Goal: Task Accomplishment & Management: Manage account settings

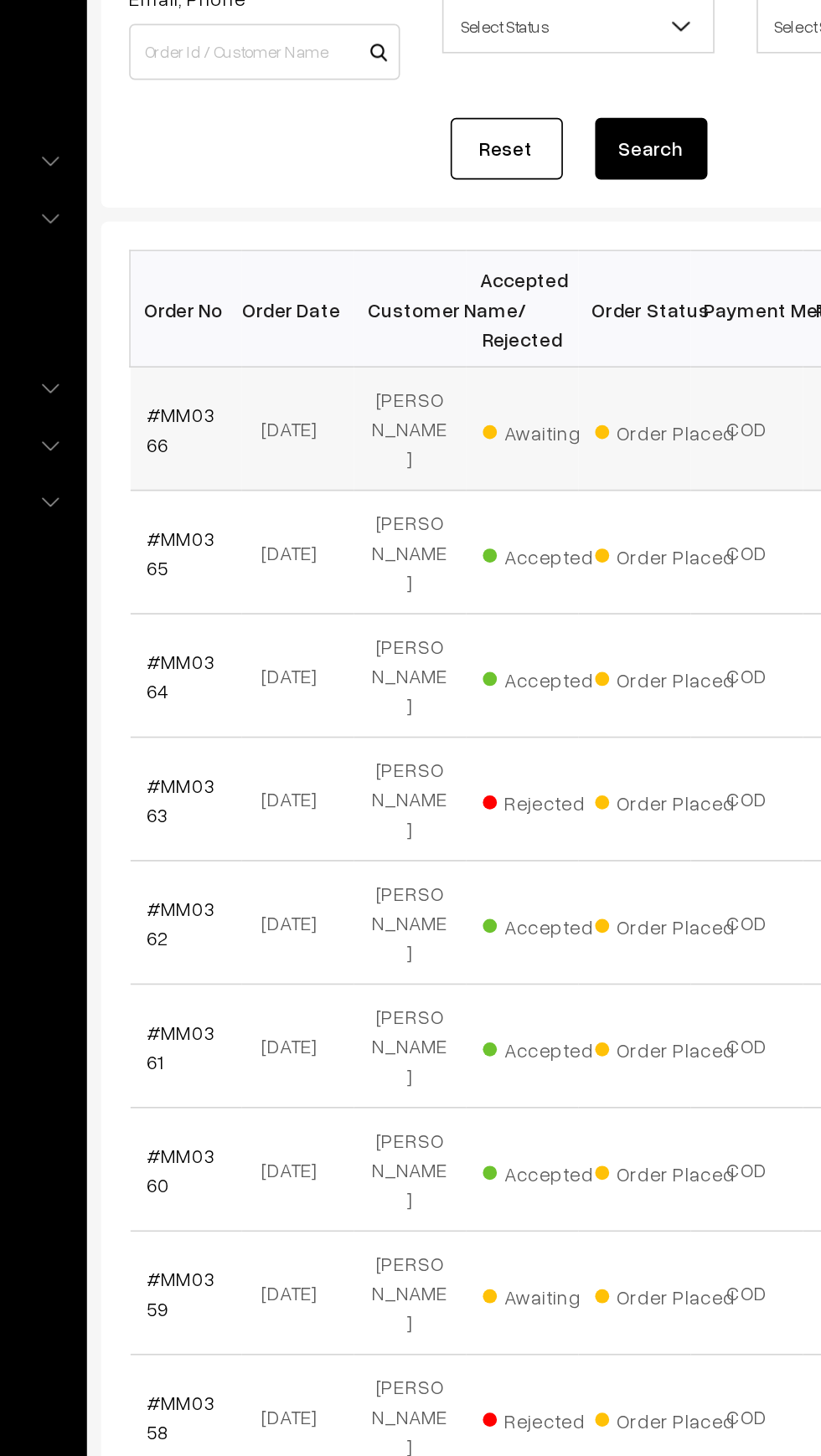
click at [508, 431] on td "Awaiting" at bounding box center [486, 454] width 67 height 74
click at [300, 464] on td "#MM0366" at bounding box center [285, 454] width 67 height 74
click at [297, 438] on link "#MM0366" at bounding box center [283, 453] width 41 height 31
click at [275, 438] on link "#MM0366" at bounding box center [283, 453] width 41 height 31
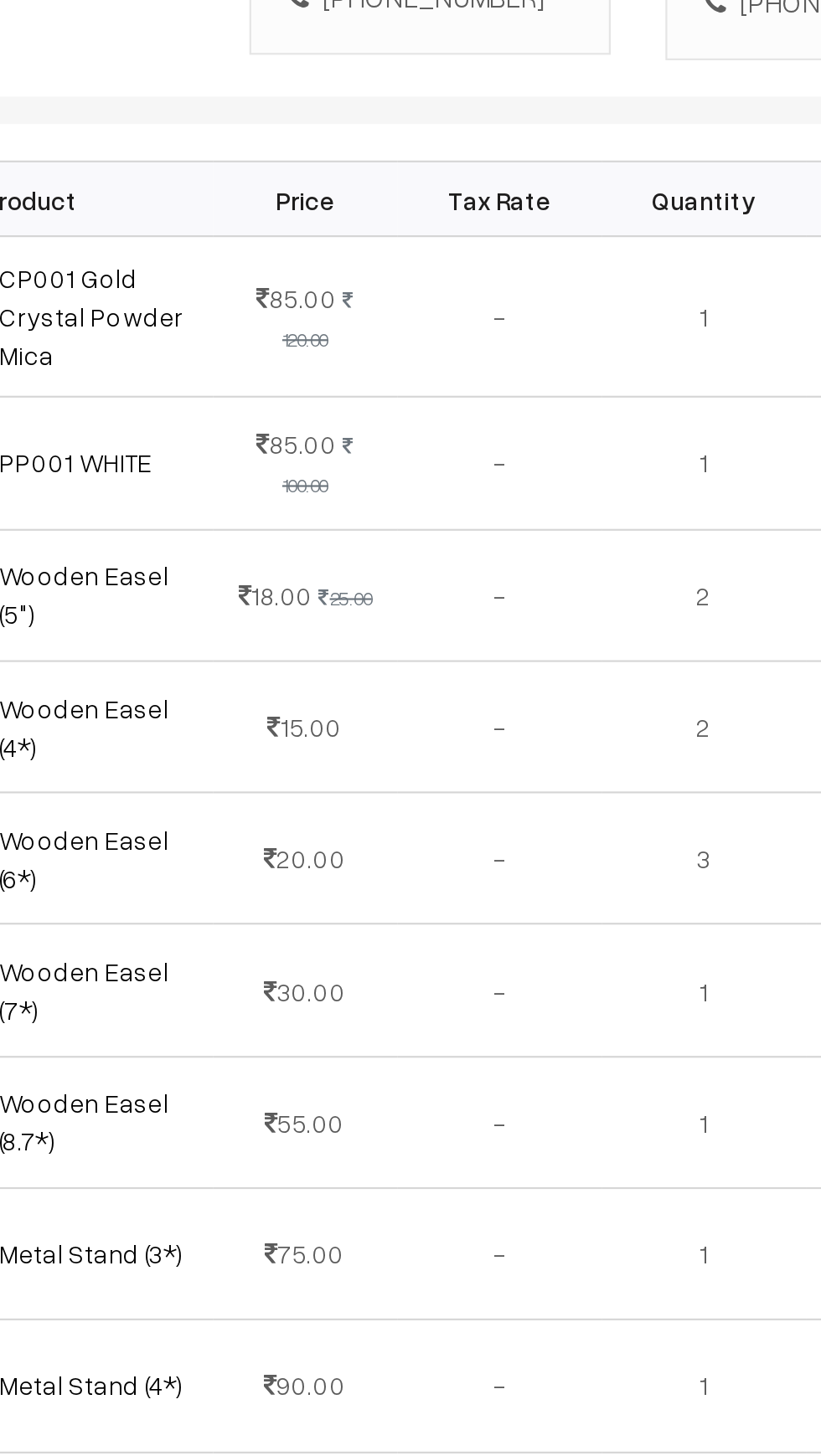
scroll to position [366, 0]
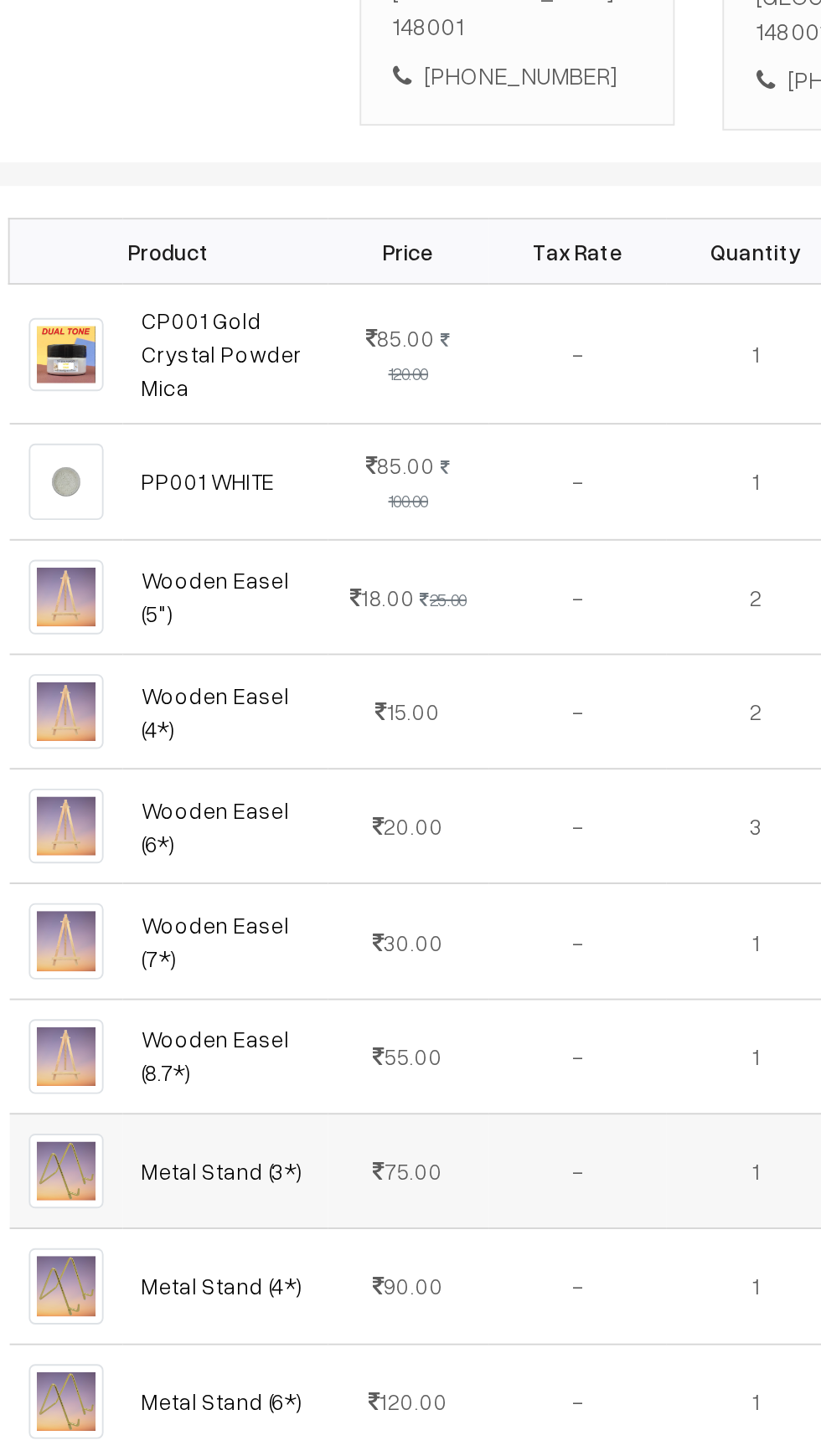
click at [532, 725] on td "-" at bounding box center [551, 755] width 94 height 60
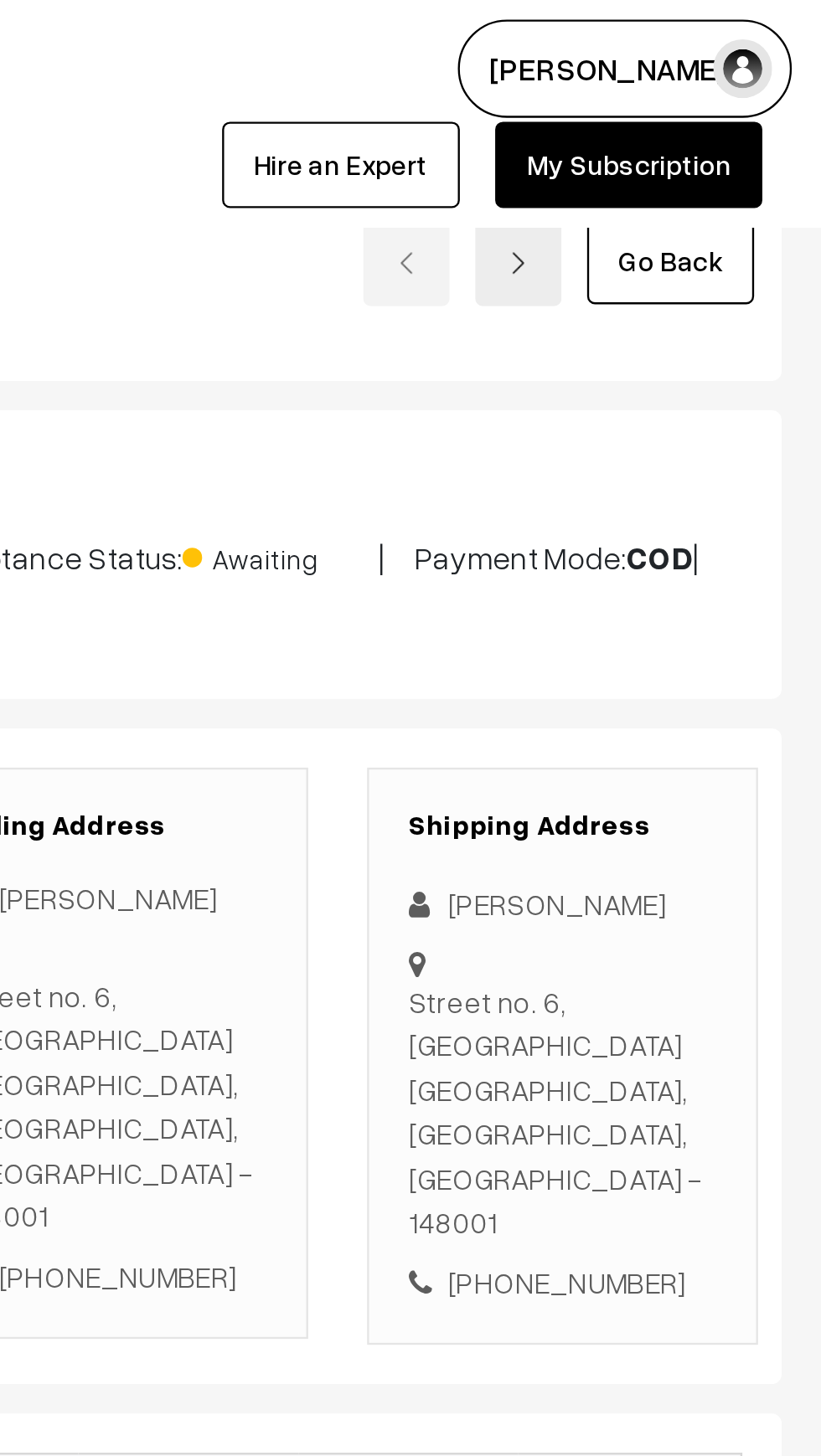
scroll to position [0, 0]
